Goal: Information Seeking & Learning: Learn about a topic

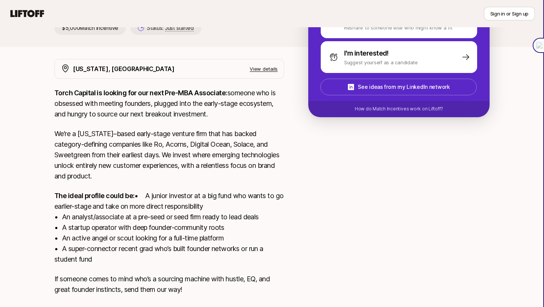
scroll to position [119, 0]
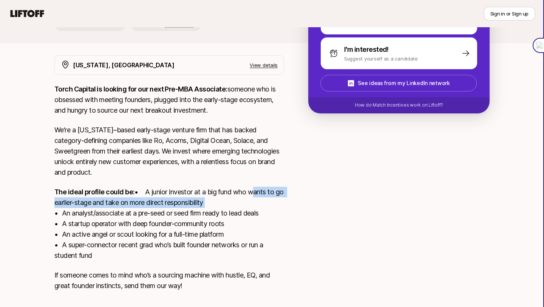
drag, startPoint x: 168, startPoint y: 204, endPoint x: 171, endPoint y: 208, distance: 5.2
click at [171, 208] on p "The ideal profile could be: • A junior investor at a big fund who wants to go e…" at bounding box center [169, 224] width 230 height 74
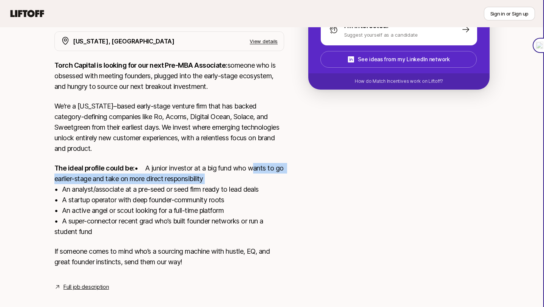
scroll to position [151, 0]
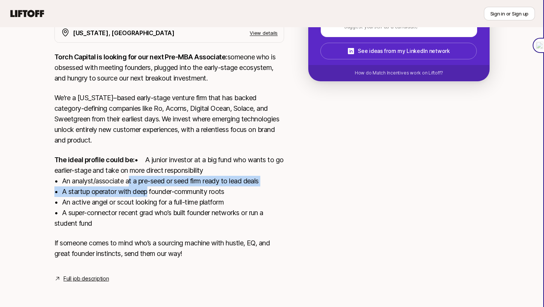
drag, startPoint x: 127, startPoint y: 194, endPoint x: 145, endPoint y: 199, distance: 18.5
click at [145, 199] on p "The ideal profile could be: • A junior investor at a big fund who wants to go e…" at bounding box center [169, 191] width 230 height 74
click at [101, 276] on link "Full job description" at bounding box center [85, 277] width 45 height 9
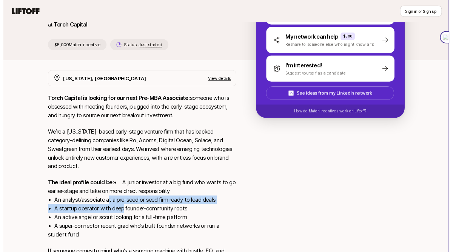
scroll to position [0, 0]
